Goal: Check status: Check status

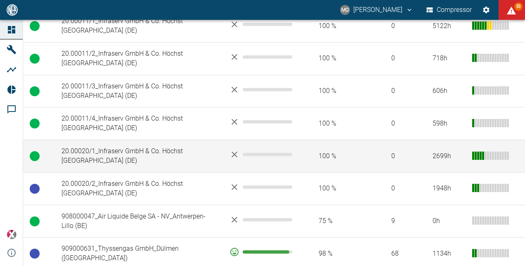
scroll to position [454, 0]
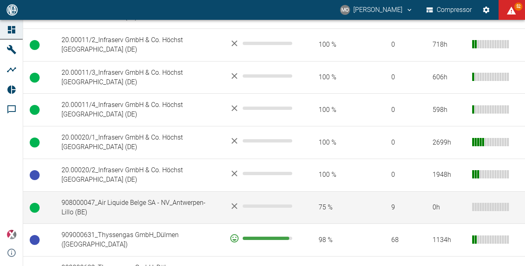
click at [174, 191] on td "908000047_Air Liquide Belge SA - NV_Antwerpen-Lillo (BE)" at bounding box center [139, 207] width 168 height 33
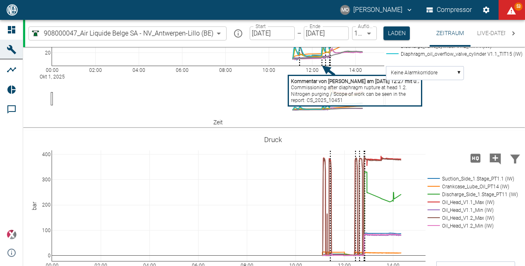
scroll to position [569, 0]
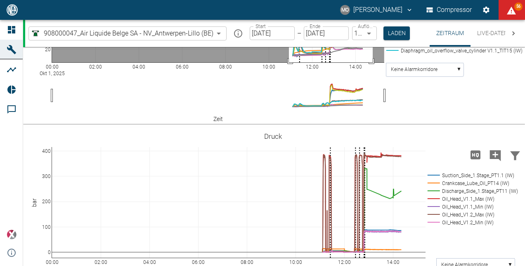
drag, startPoint x: 289, startPoint y: 85, endPoint x: 372, endPoint y: 207, distance: 148.1
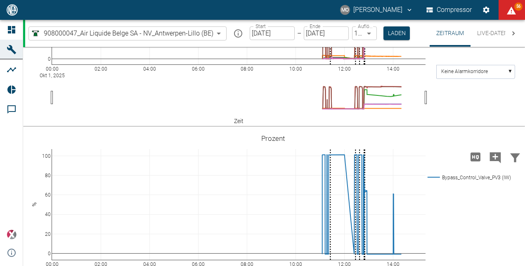
scroll to position [775, 0]
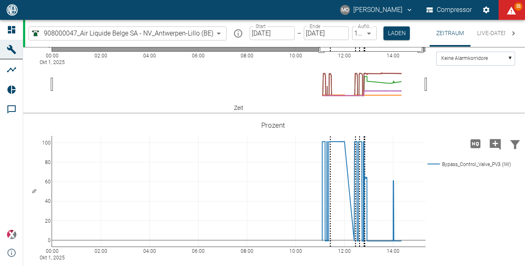
drag, startPoint x: 320, startPoint y: 73, endPoint x: 422, endPoint y: 210, distance: 171.1
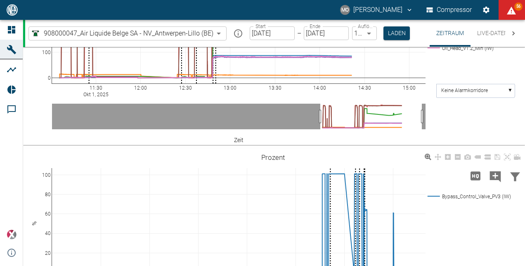
scroll to position [734, 0]
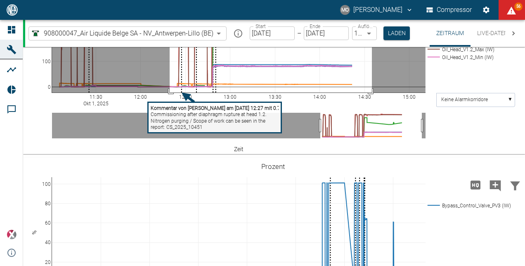
drag, startPoint x: 170, startPoint y: 113, endPoint x: 372, endPoint y: 229, distance: 233.0
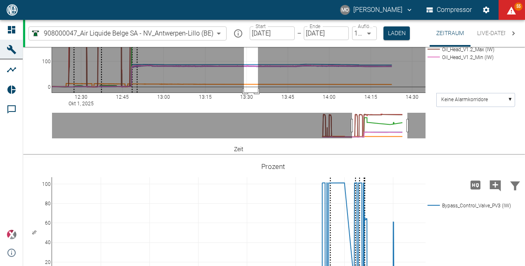
drag, startPoint x: 244, startPoint y: 113, endPoint x: 258, endPoint y: 228, distance: 115.1
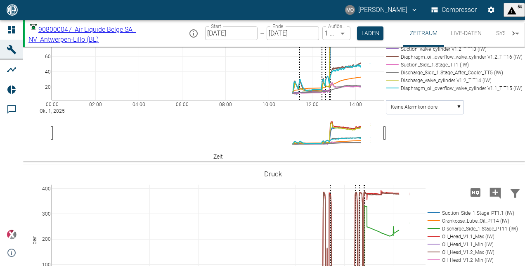
scroll to position [535, 0]
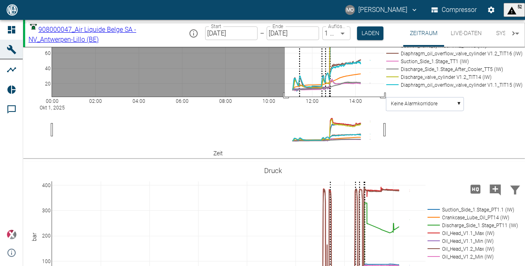
drag, startPoint x: 285, startPoint y: 123, endPoint x: 386, endPoint y: 231, distance: 148.3
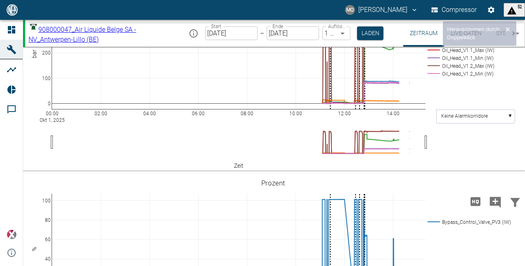
scroll to position [719, 0]
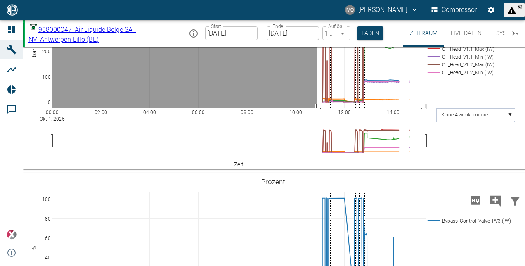
drag, startPoint x: 316, startPoint y: 131, endPoint x: 427, endPoint y: 245, distance: 159.3
